Goal: Transaction & Acquisition: Purchase product/service

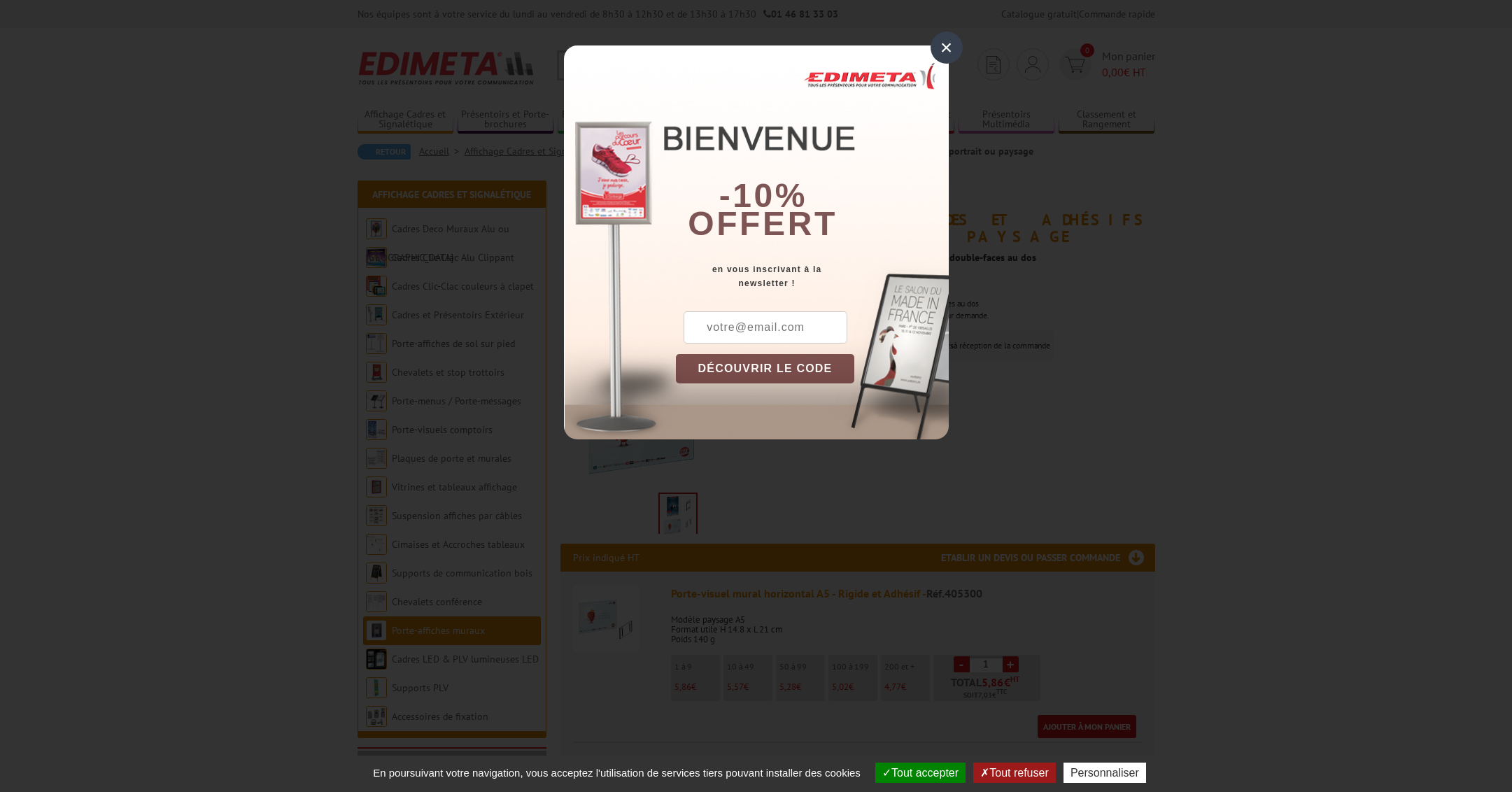
click at [948, 50] on div "×" at bounding box center [947, 48] width 32 height 32
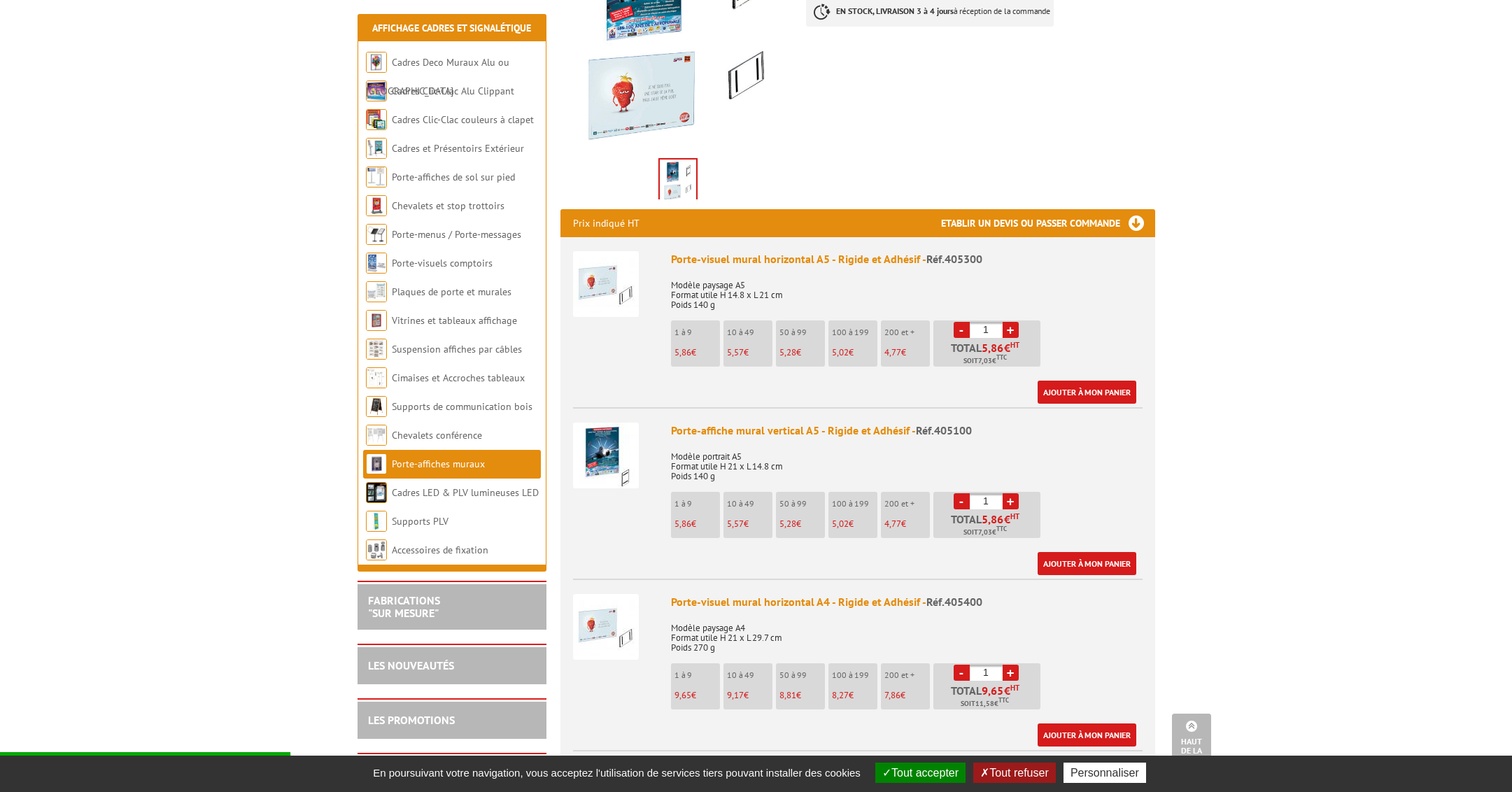
scroll to position [332, 0]
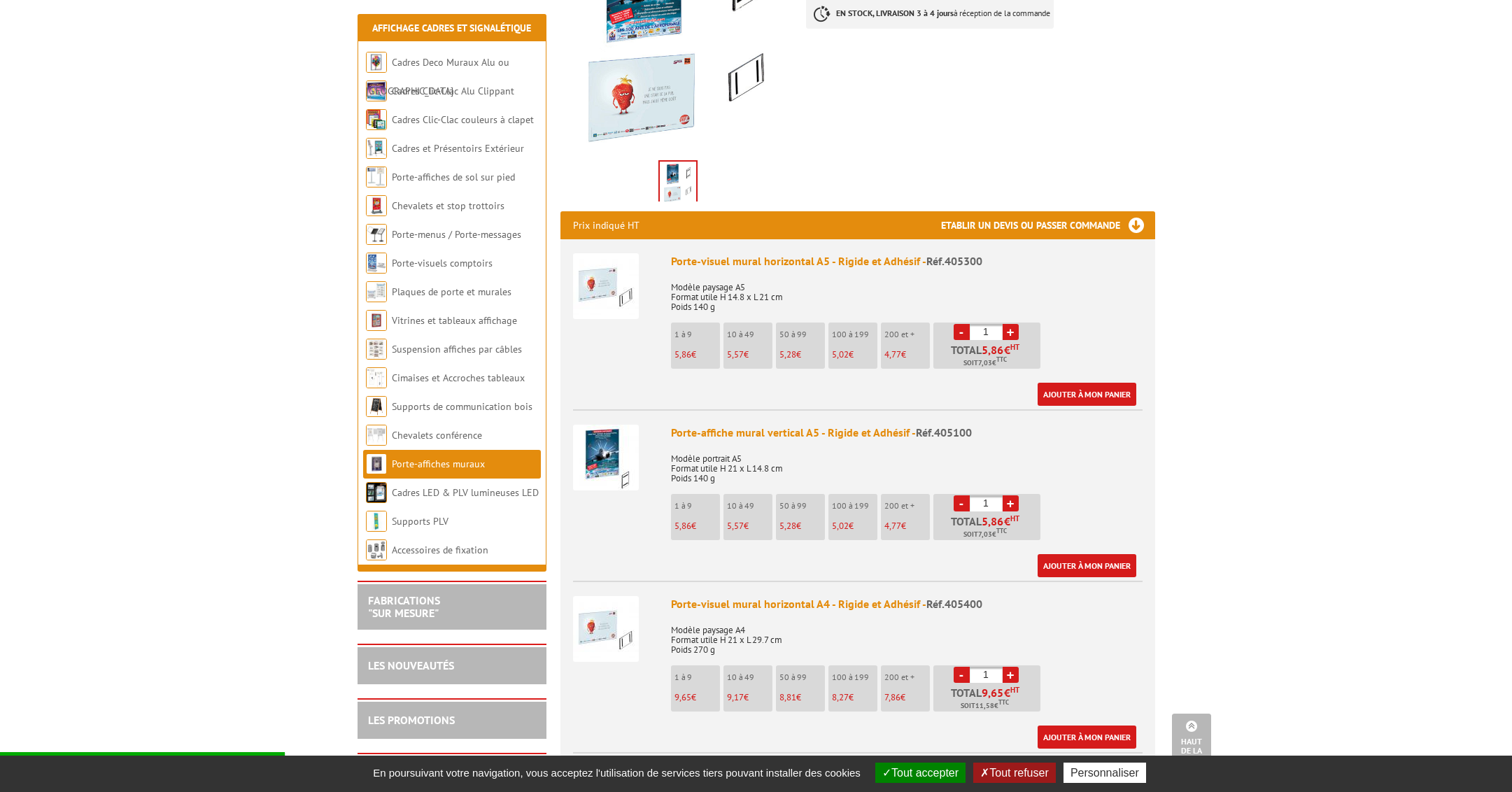
click at [988, 495] on input "1" at bounding box center [986, 503] width 33 height 16
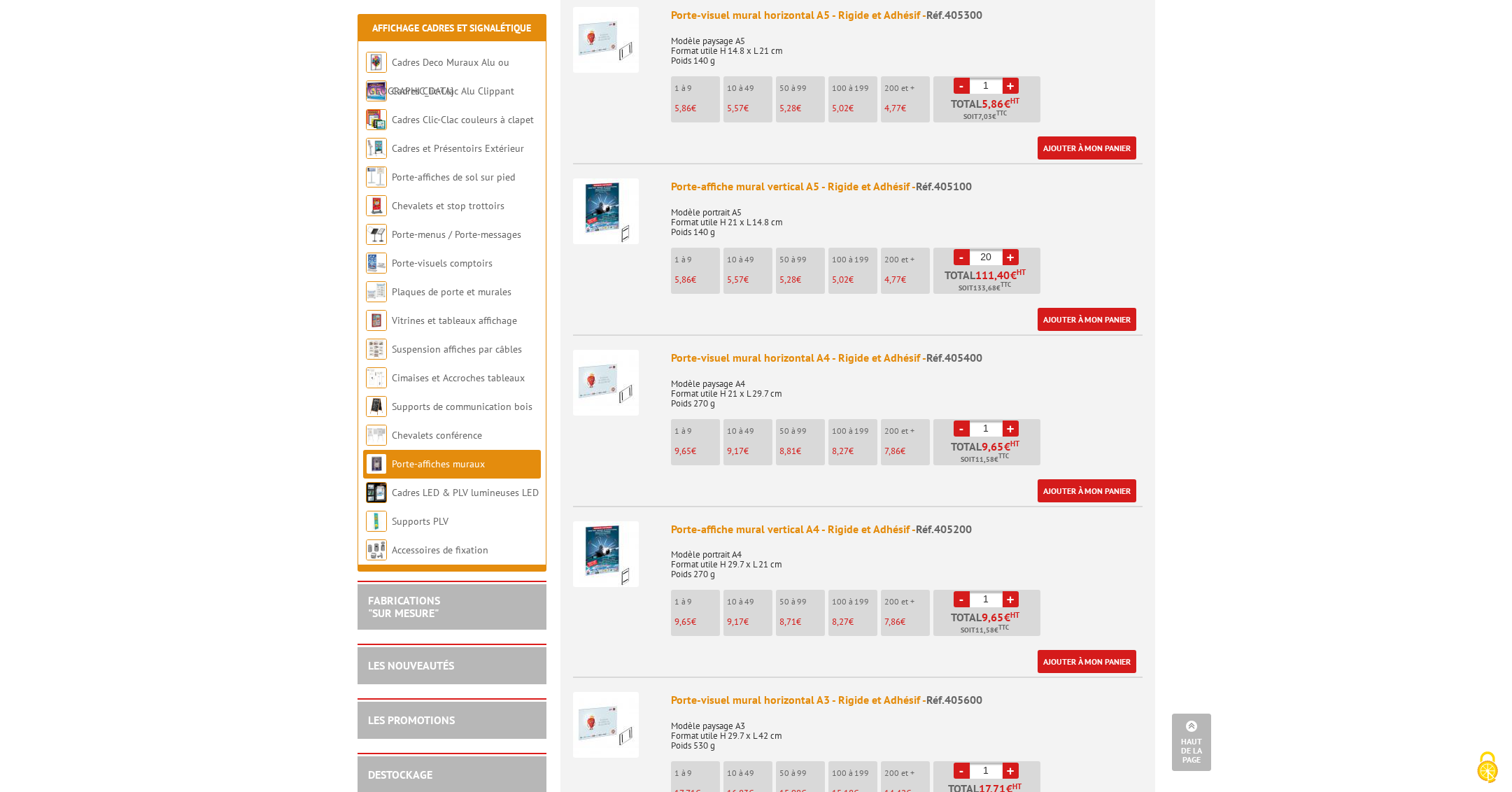
scroll to position [576, 0]
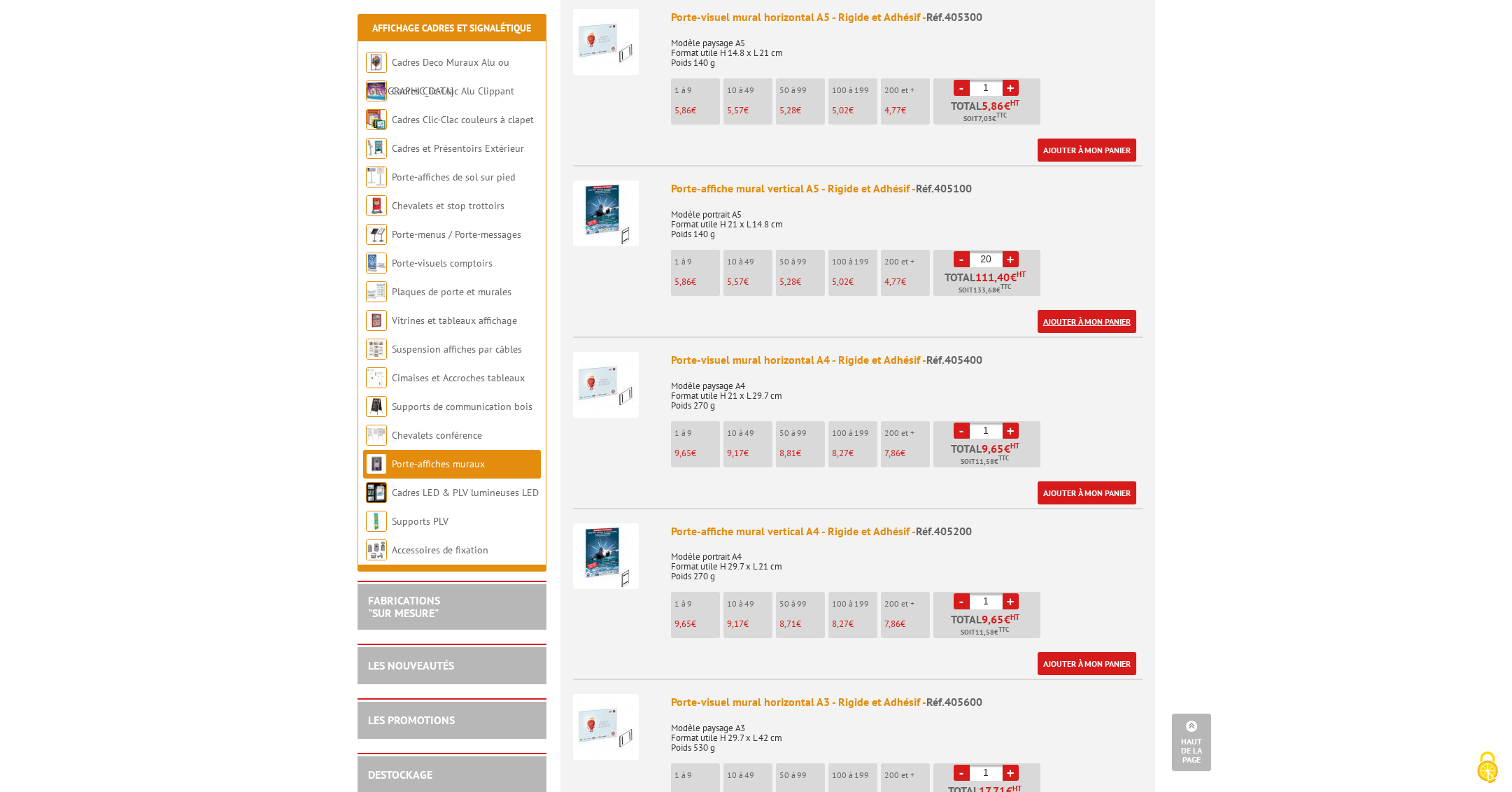
type input "20"
click at [1078, 310] on link "Ajouter à mon panier" at bounding box center [1087, 321] width 99 height 23
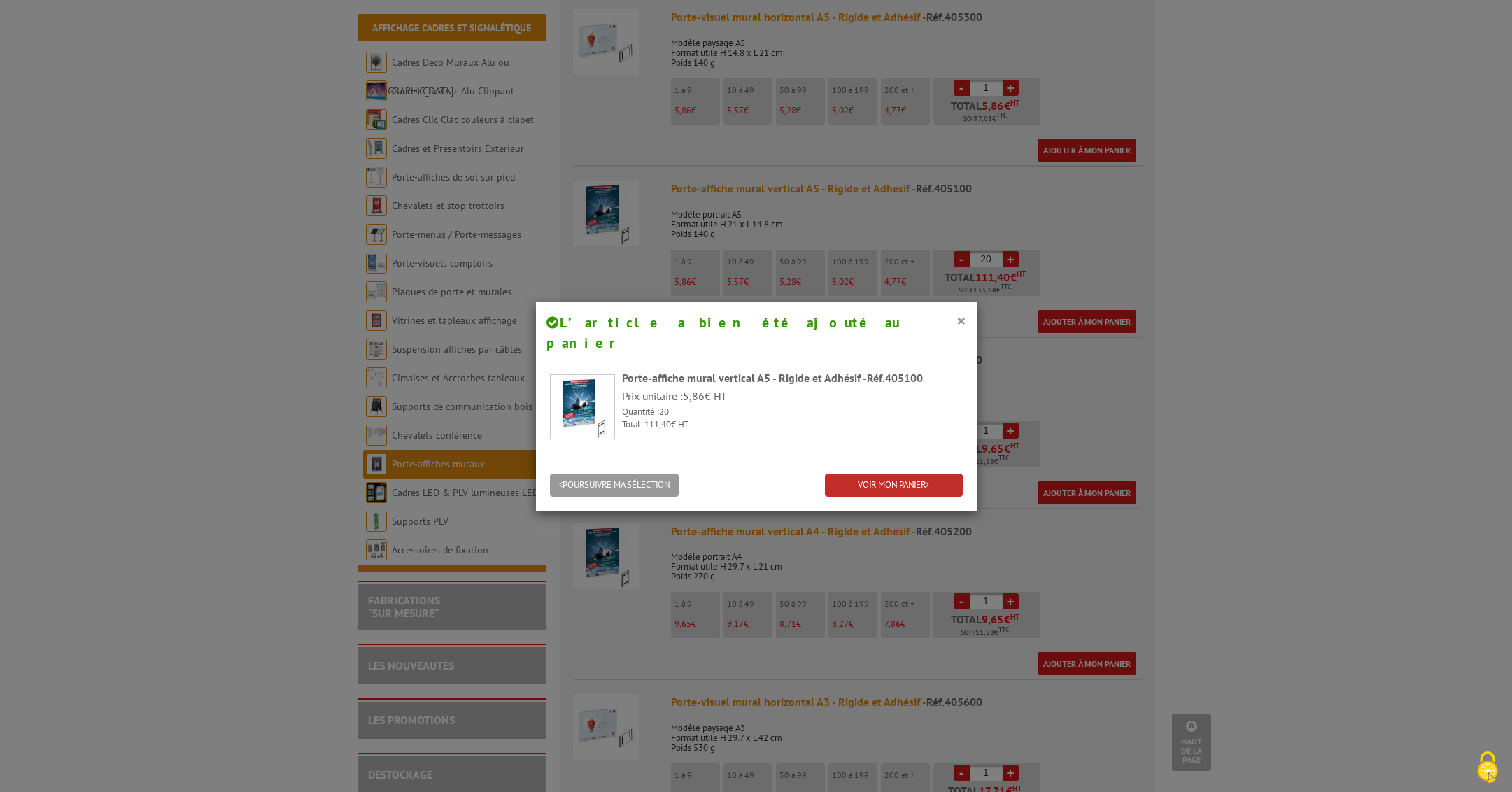
click at [893, 474] on link "VOIR MON PANIER" at bounding box center [893, 485] width 138 height 23
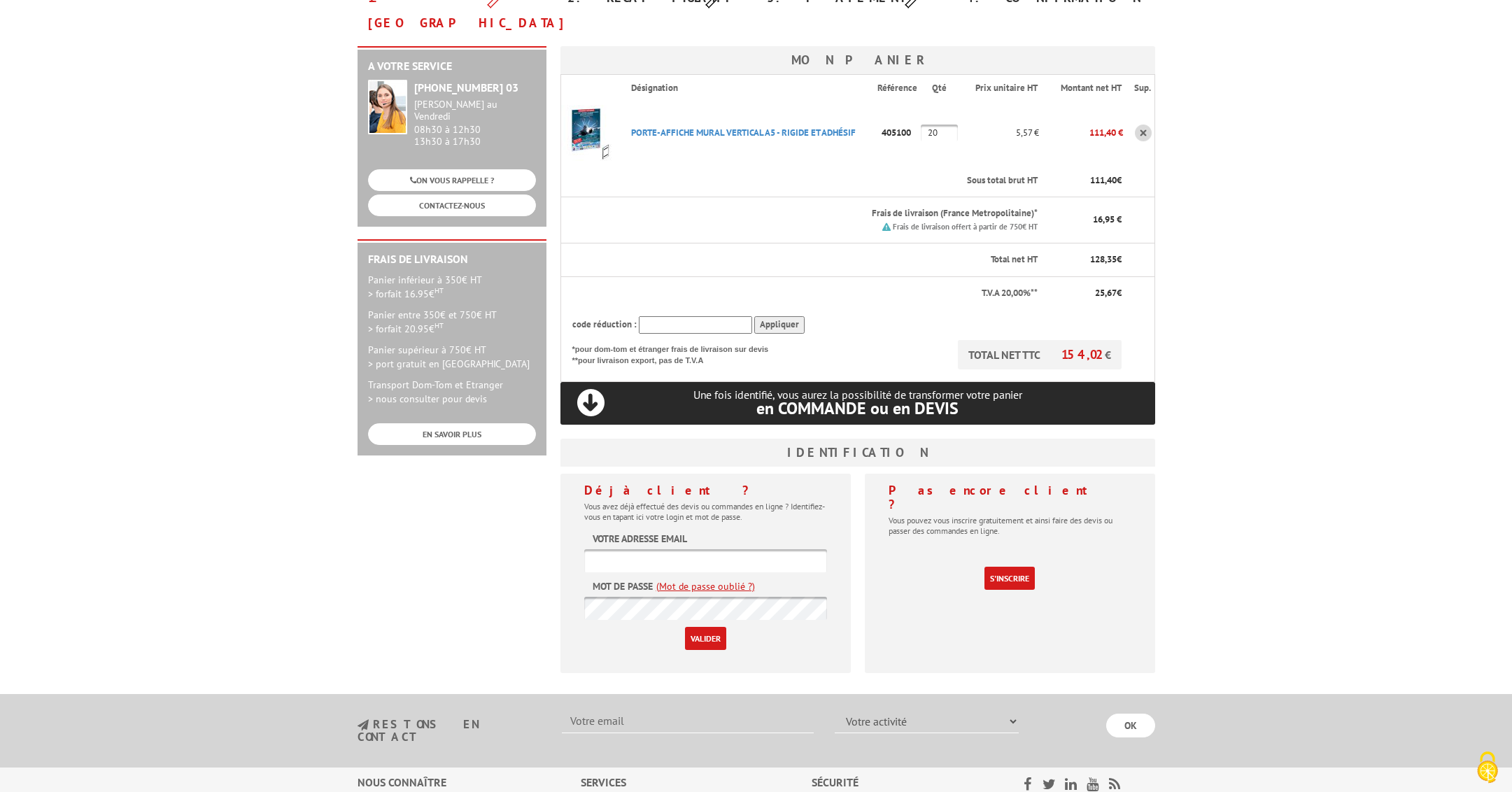
scroll to position [186, 0]
click at [805, 548] on input "text" at bounding box center [705, 559] width 243 height 23
type input "[EMAIL_ADDRESS][DOMAIN_NAME]"
click at [705, 626] on input "Valider" at bounding box center [706, 637] width 42 height 23
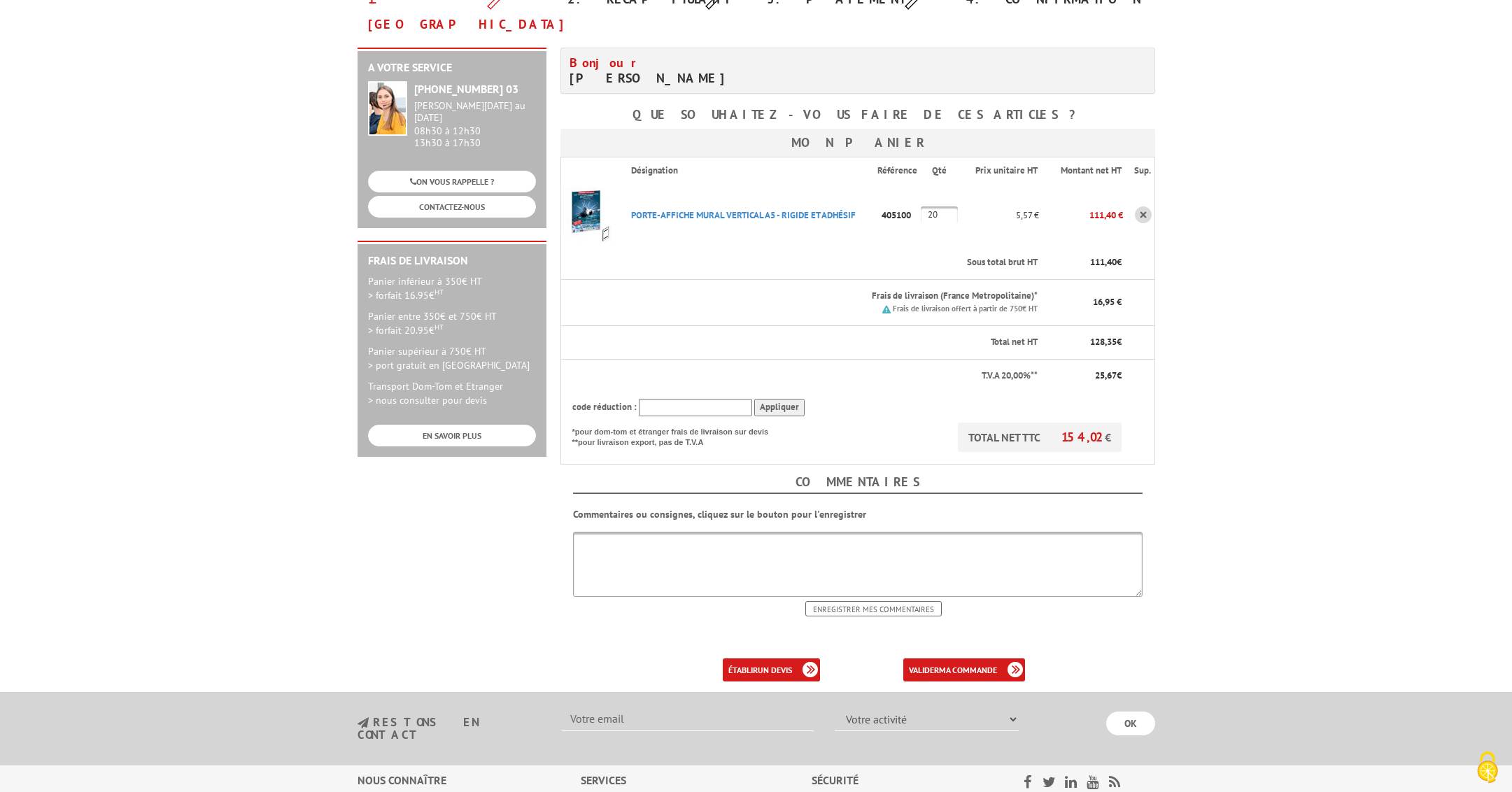
scroll to position [185, 0]
click at [948, 663] on b "ma commande" at bounding box center [967, 669] width 58 height 11
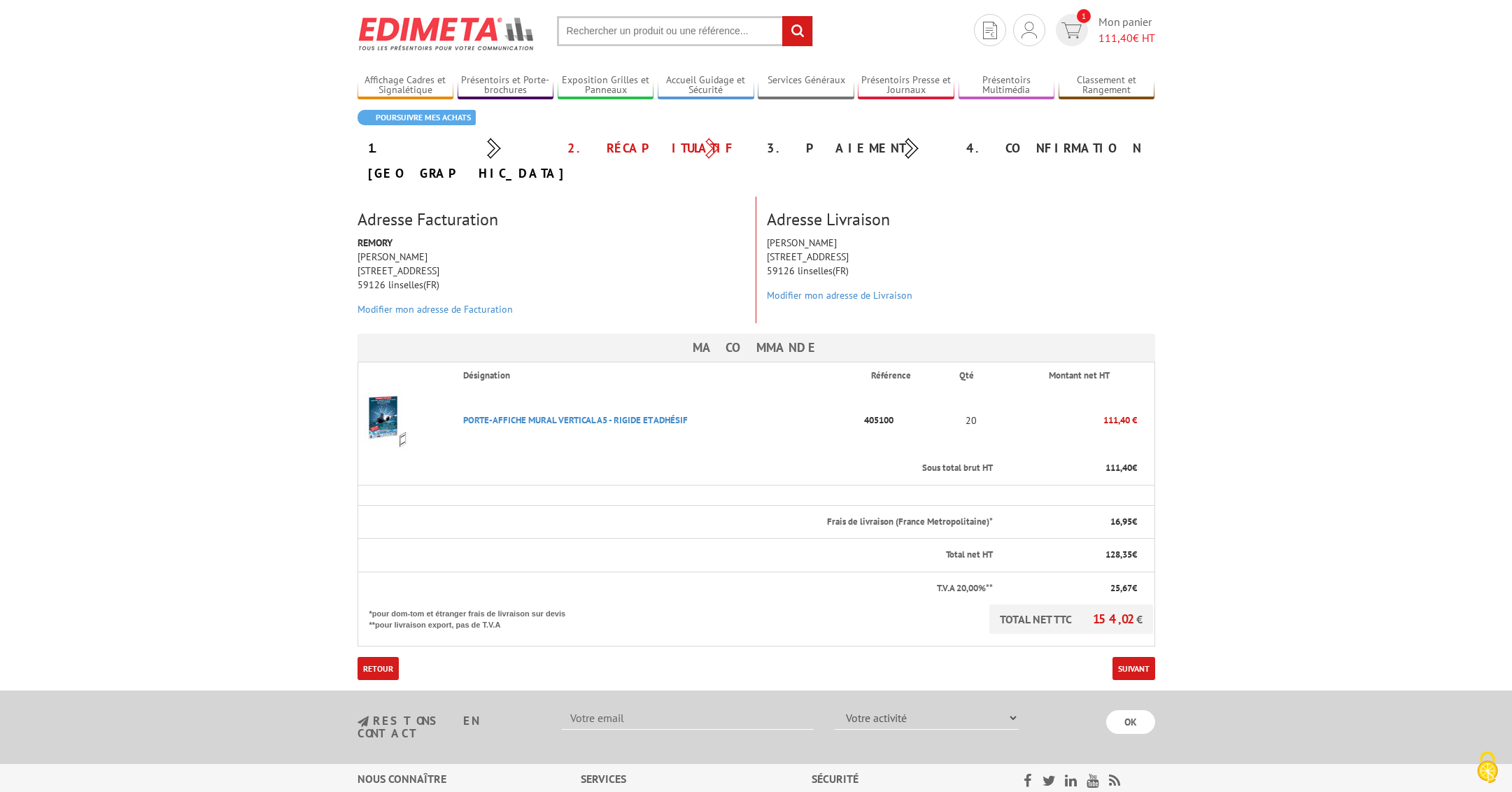
scroll to position [36, 0]
click at [1142, 655] on link "Suivant" at bounding box center [1133, 666] width 42 height 23
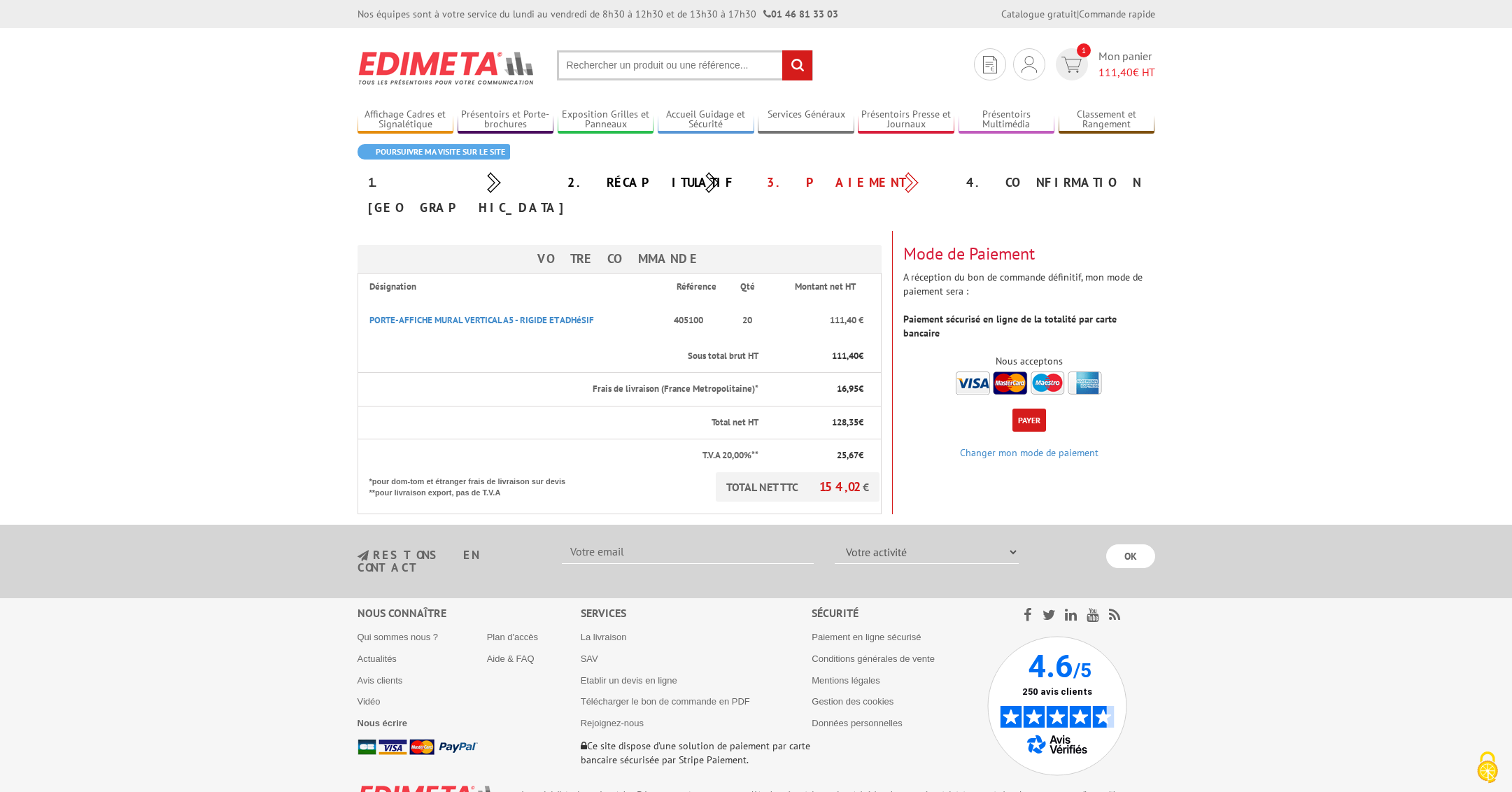
click at [1031, 408] on button "Payer" at bounding box center [1029, 420] width 34 height 23
